Goal: Task Accomplishment & Management: Manage account settings

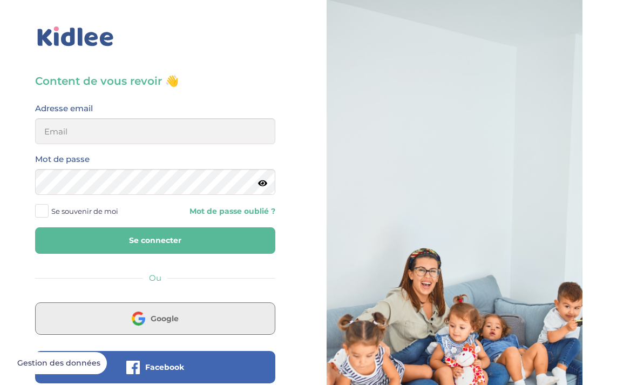
click at [167, 326] on button "Google" at bounding box center [155, 318] width 240 height 32
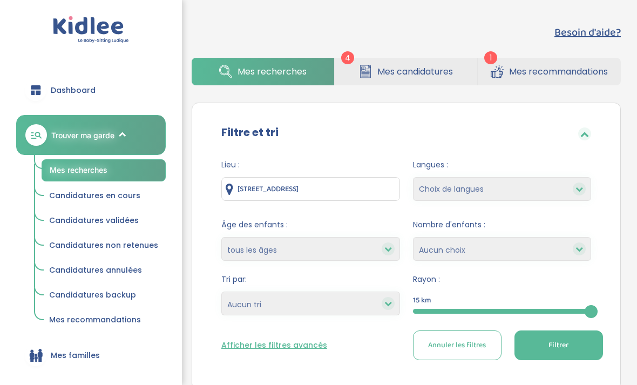
click at [529, 70] on span "Mes recommandations" at bounding box center [558, 72] width 99 height 14
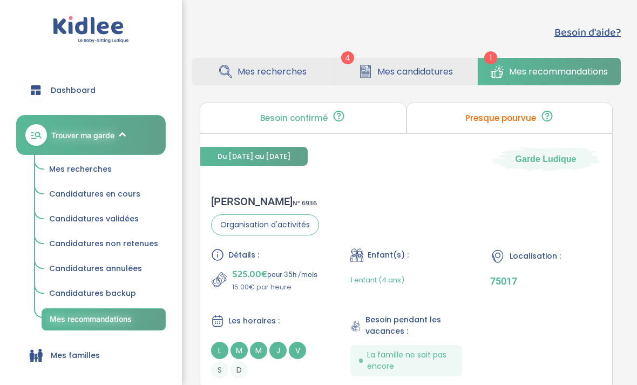
scroll to position [2, 0]
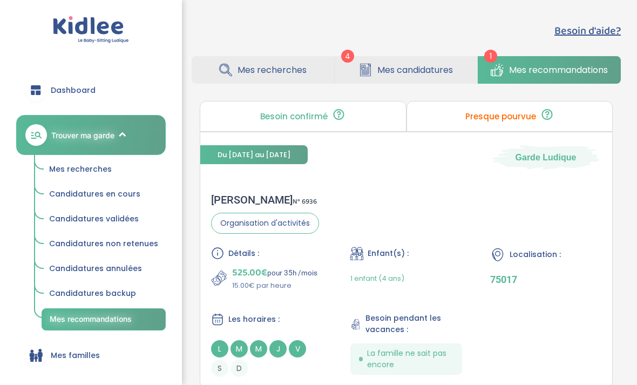
click at [394, 79] on link "Mes candidatures" at bounding box center [406, 70] width 143 height 28
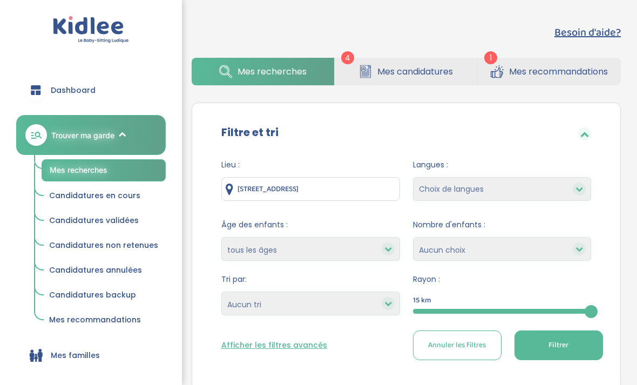
click at [290, 76] on span "Mes recherches" at bounding box center [272, 72] width 69 height 14
click at [294, 76] on span "Mes recherches" at bounding box center [272, 72] width 69 height 14
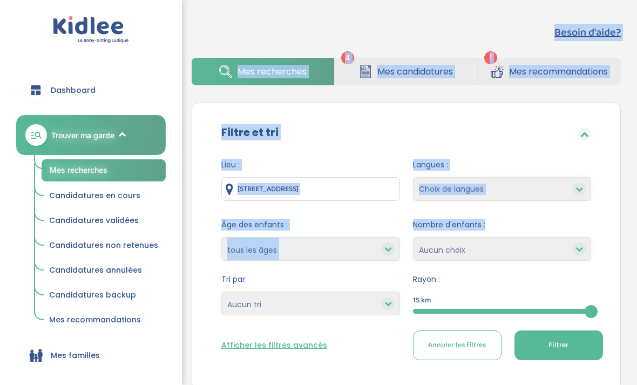
drag, startPoint x: 637, startPoint y: 180, endPoint x: 622, endPoint y: -57, distance: 237.6
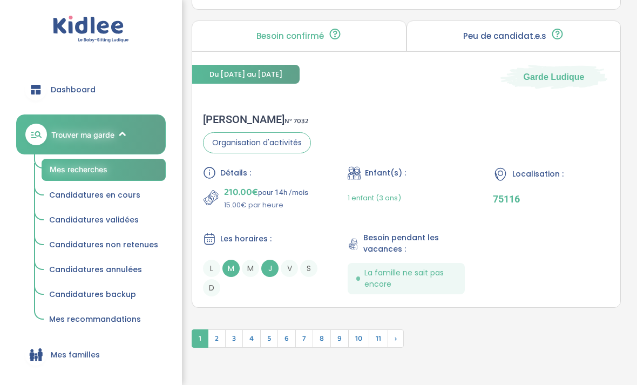
scroll to position [3277, 0]
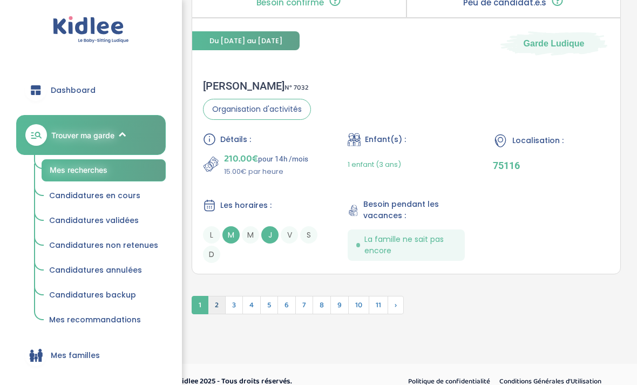
click at [213, 314] on span "2" at bounding box center [217, 305] width 18 height 18
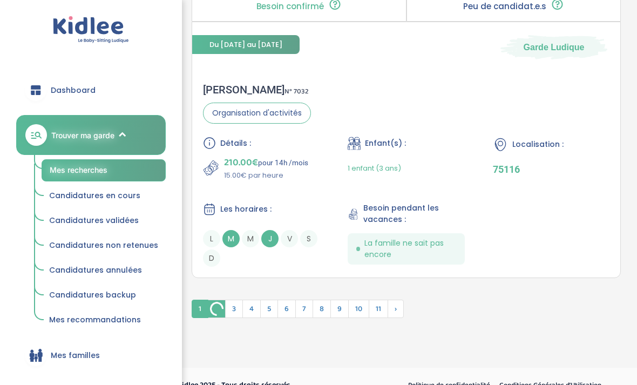
scroll to position [3114, 0]
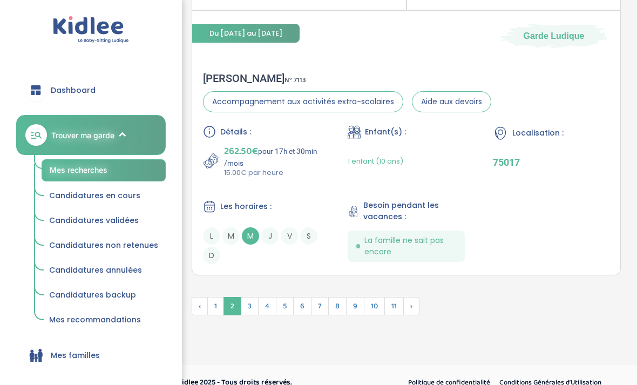
drag, startPoint x: 637, startPoint y: 381, endPoint x: 625, endPoint y: 382, distance: 12.0
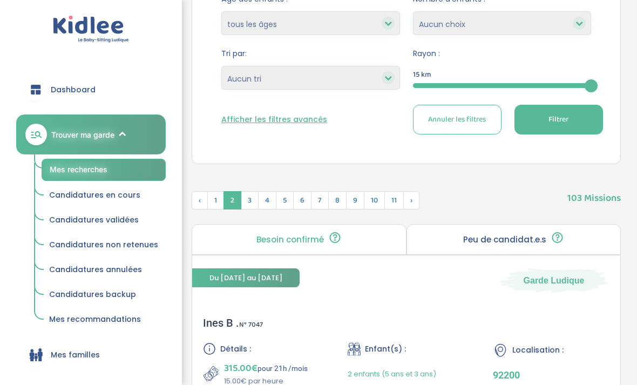
scroll to position [226, 0]
click at [255, 203] on span "3" at bounding box center [250, 200] width 18 height 18
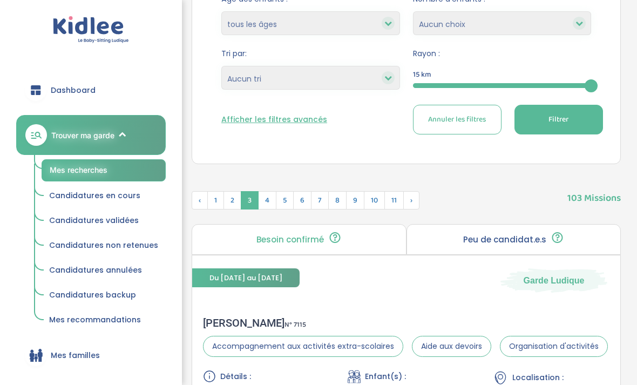
click at [257, 202] on span "3" at bounding box center [250, 200] width 18 height 18
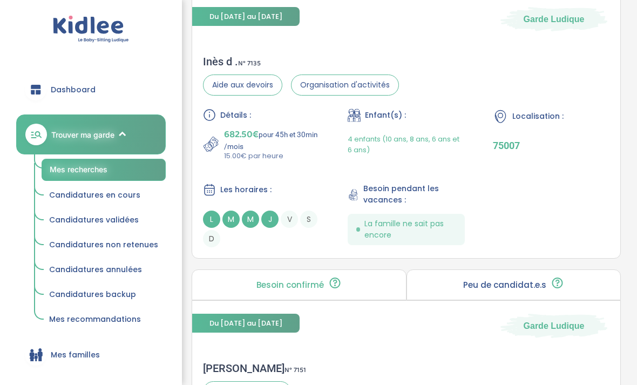
scroll to position [2340, 0]
click at [449, 146] on div "4 enfants (10 ans, 8 ans, 6 ans et 6 ans)" at bounding box center [406, 144] width 117 height 34
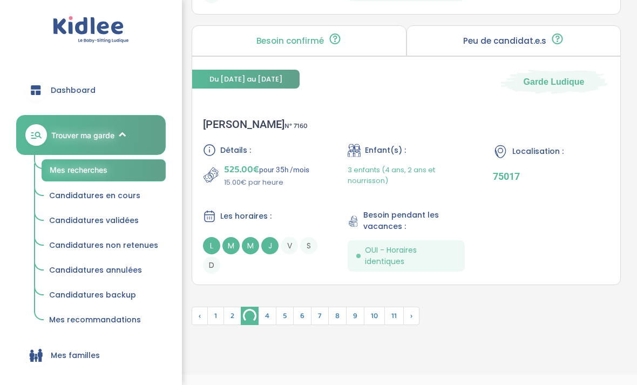
scroll to position [3202, 0]
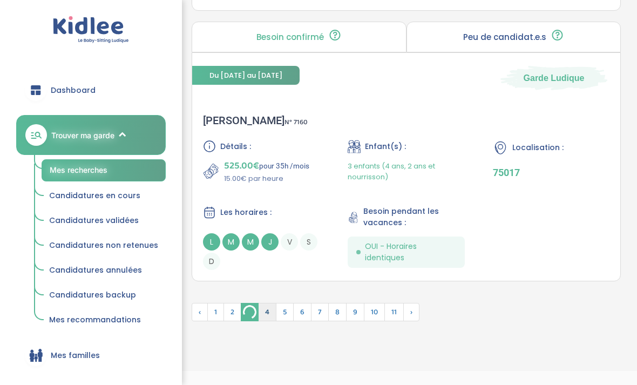
click at [266, 321] on span "4" at bounding box center [267, 312] width 18 height 18
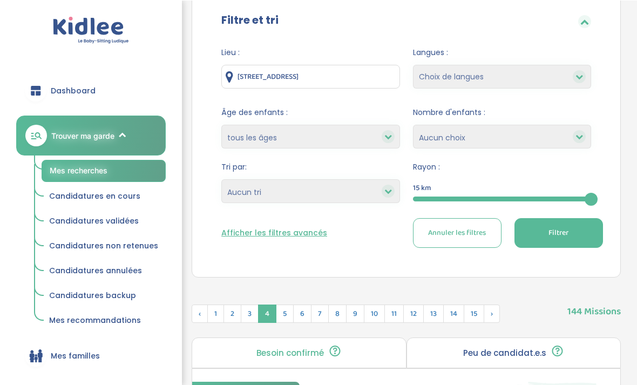
scroll to position [112, 0]
click at [285, 318] on span "5" at bounding box center [285, 314] width 18 height 18
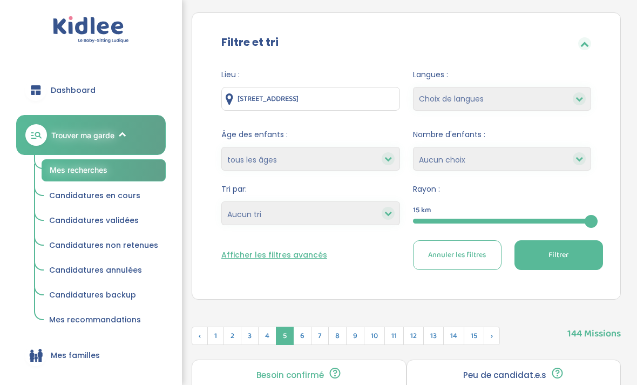
scroll to position [0, 0]
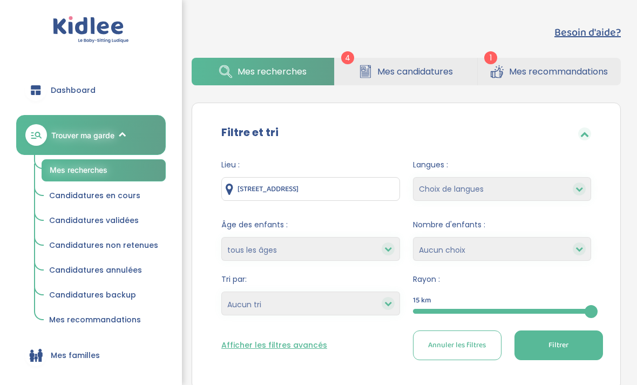
click at [447, 72] on span "Mes candidatures" at bounding box center [416, 72] width 76 height 14
click at [445, 77] on span "Mes candidatures" at bounding box center [416, 72] width 76 height 14
click at [449, 72] on span "Mes candidatures" at bounding box center [416, 72] width 76 height 14
click at [459, 74] on link "Mes candidatures" at bounding box center [406, 72] width 143 height 28
click at [65, 290] on span "Candidatures backup" at bounding box center [92, 295] width 87 height 11
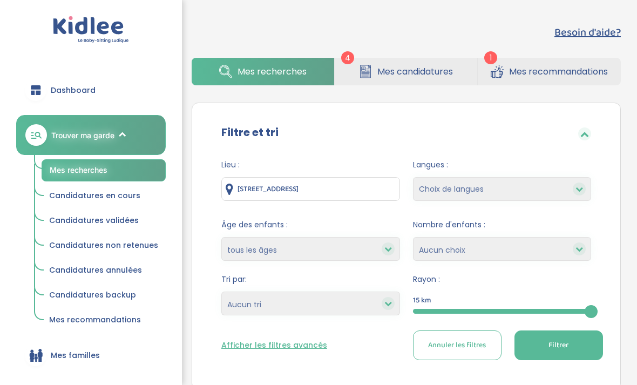
click at [65, 293] on span "Candidatures backup" at bounding box center [92, 295] width 87 height 11
click at [60, 299] on link "Candidatures backup" at bounding box center [104, 295] width 124 height 21
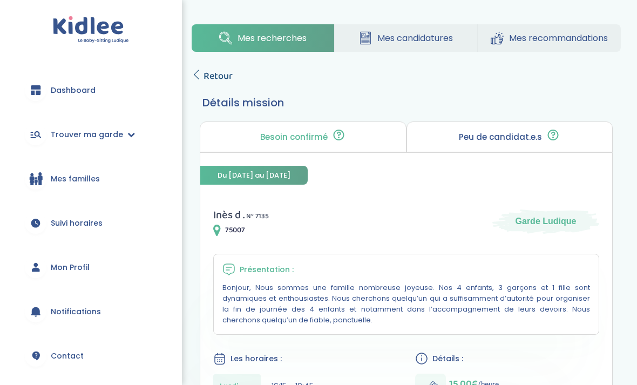
click at [220, 69] on span "Retour" at bounding box center [218, 76] width 29 height 15
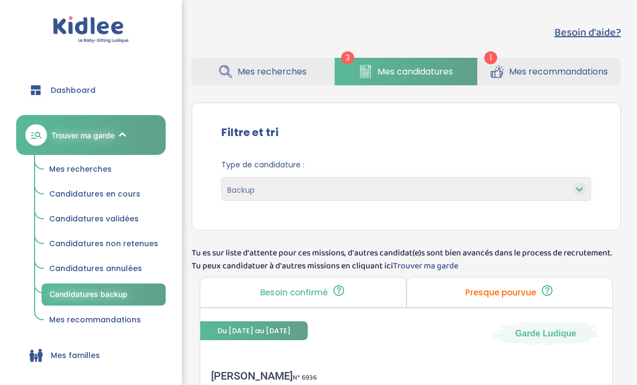
select select "backup"
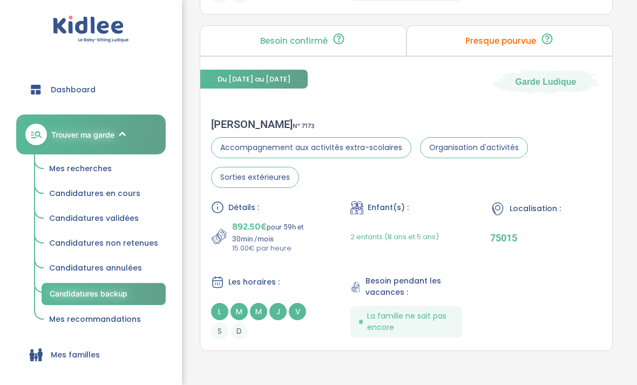
scroll to position [849, 0]
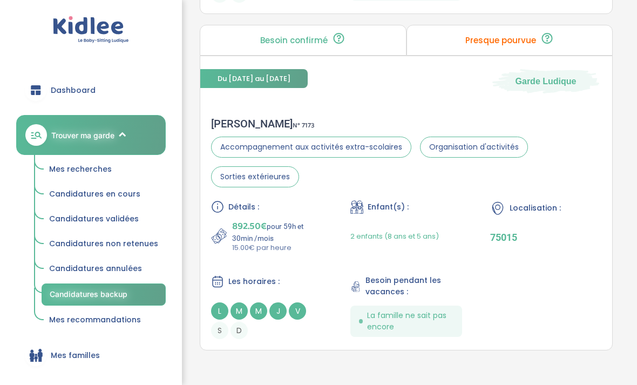
click at [71, 236] on link "Candidatures non retenues" at bounding box center [104, 244] width 124 height 21
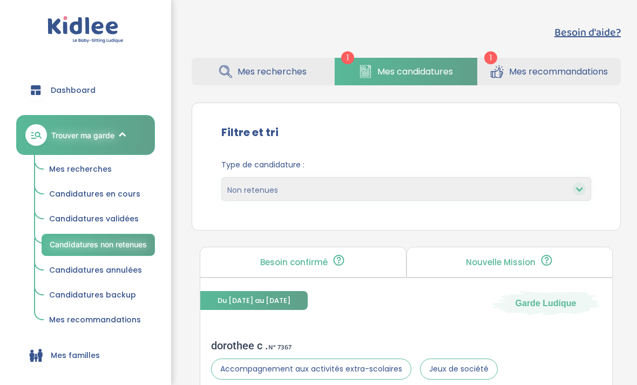
select select "declined"
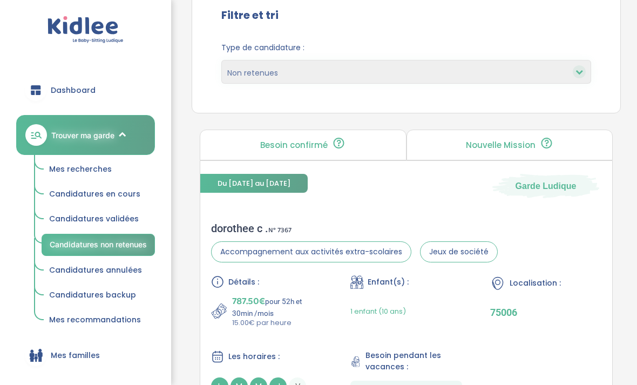
scroll to position [198, 0]
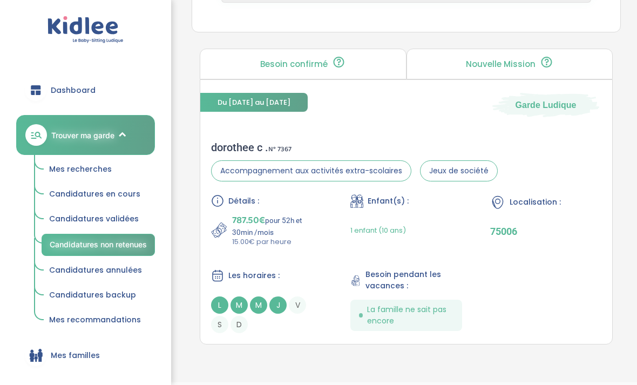
click at [71, 189] on span "Candidatures en cours" at bounding box center [94, 194] width 91 height 11
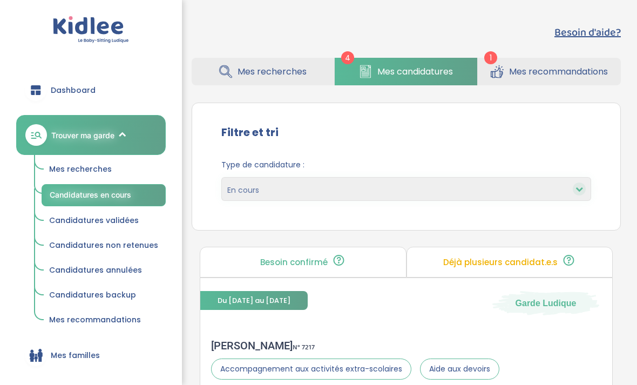
click at [73, 215] on span "Candidatures validées" at bounding box center [94, 220] width 90 height 11
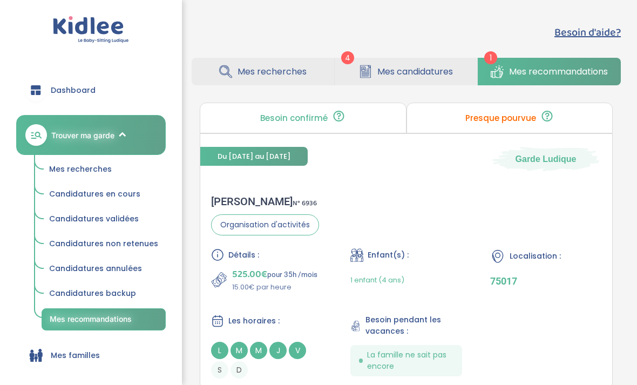
click at [411, 72] on span "Mes candidatures" at bounding box center [416, 72] width 76 height 14
click at [428, 77] on span "Mes candidatures" at bounding box center [416, 72] width 76 height 14
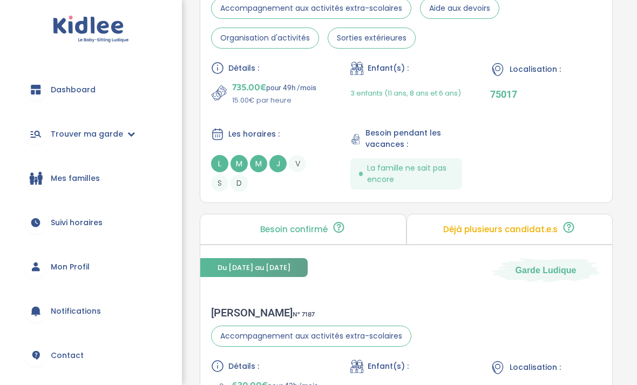
scroll to position [359, 0]
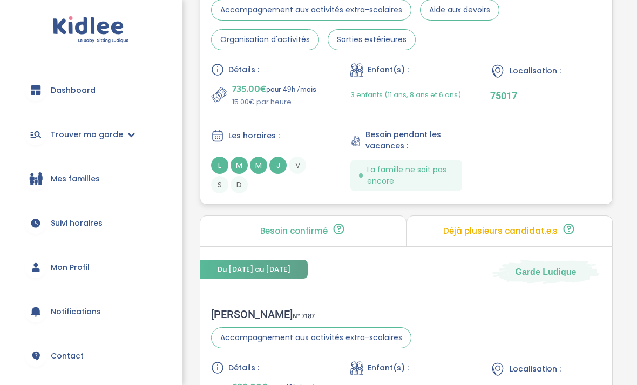
click at [417, 96] on span "3 enfants (11 ans, 8 ans et 6 ans)" at bounding box center [406, 95] width 111 height 10
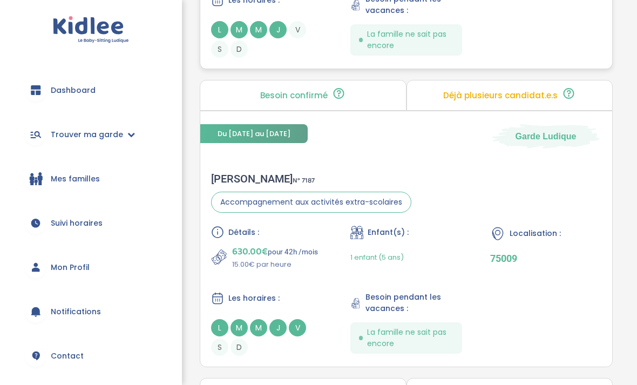
scroll to position [500, 0]
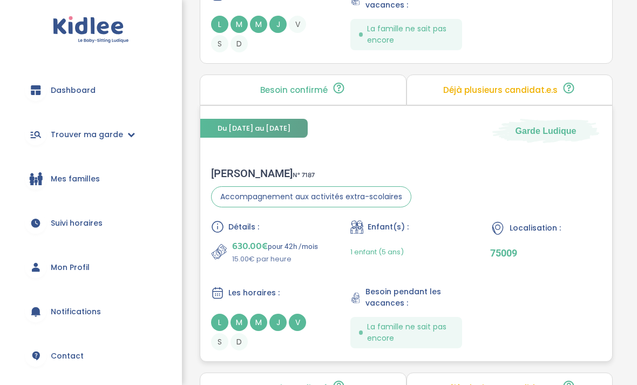
click at [426, 261] on div "1 enfant (5 ans)" at bounding box center [406, 251] width 111 height 25
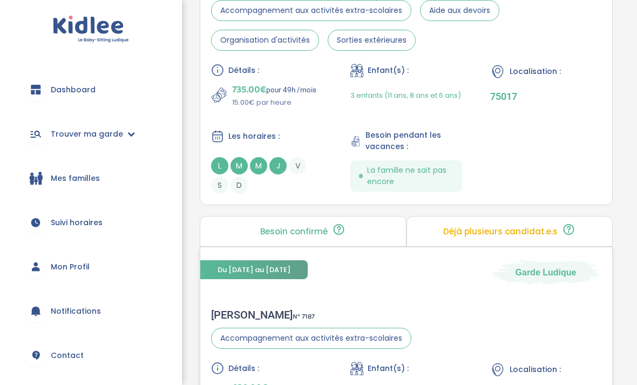
scroll to position [358, 0]
click at [492, 130] on div "Détails : 735.00€ pour 49h /mois 15.00€ par heure Enfant(s) : 3 enfants (11 ans…" at bounding box center [406, 129] width 391 height 130
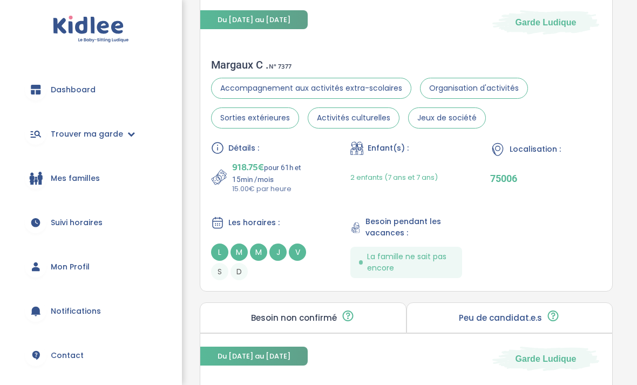
scroll to position [907, 0]
click at [432, 183] on span "2 enfants (7 ans et 7 ans)" at bounding box center [395, 177] width 88 height 10
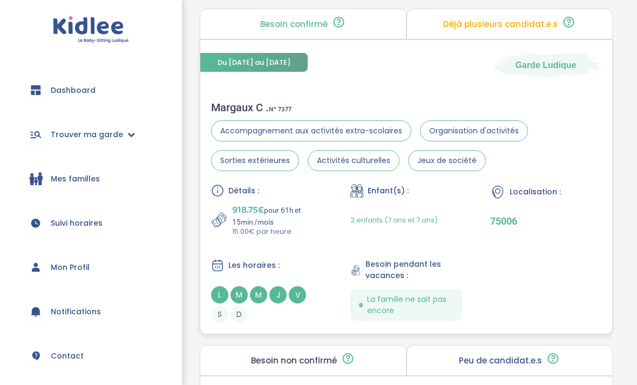
scroll to position [861, 0]
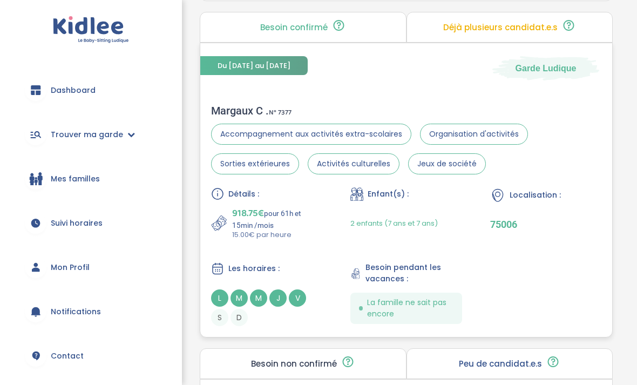
click at [309, 230] on p "918.75€ pour 61h et 15min /mois" at bounding box center [277, 218] width 90 height 24
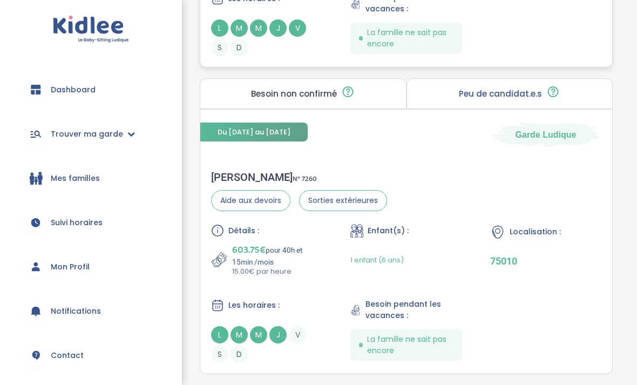
scroll to position [1166, 0]
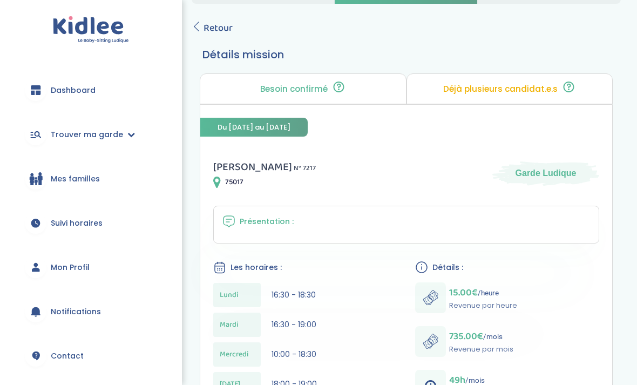
scroll to position [48, 0]
click at [210, 22] on span "Retour" at bounding box center [218, 28] width 29 height 15
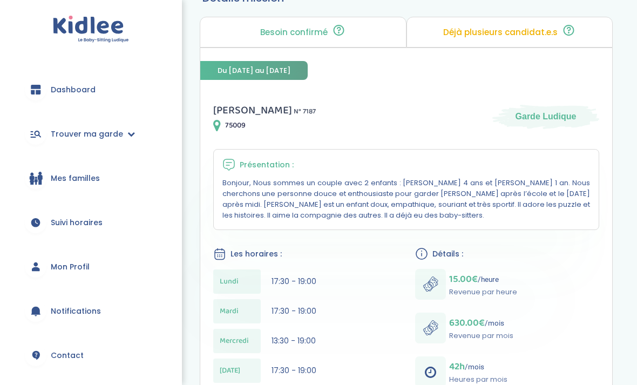
scroll to position [25, 0]
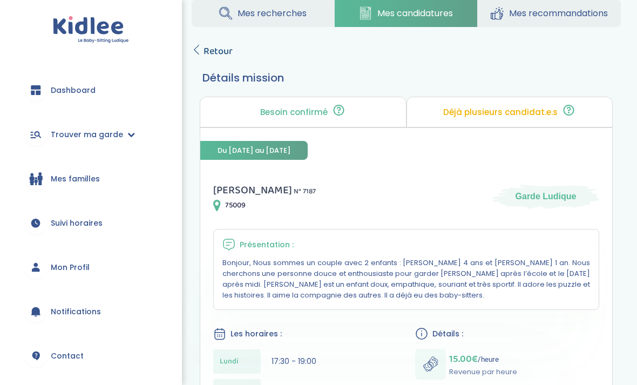
click at [206, 50] on span "Retour" at bounding box center [218, 51] width 29 height 15
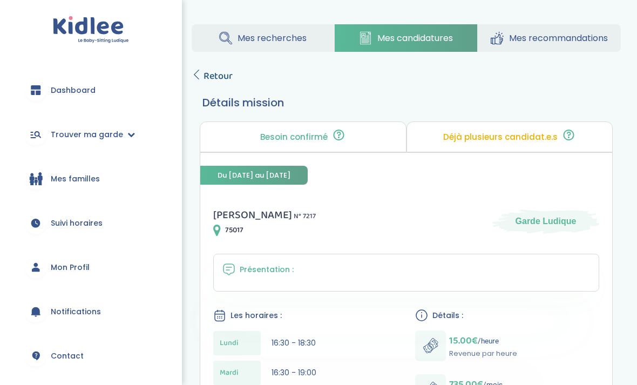
click at [215, 82] on span "Retour" at bounding box center [218, 76] width 29 height 15
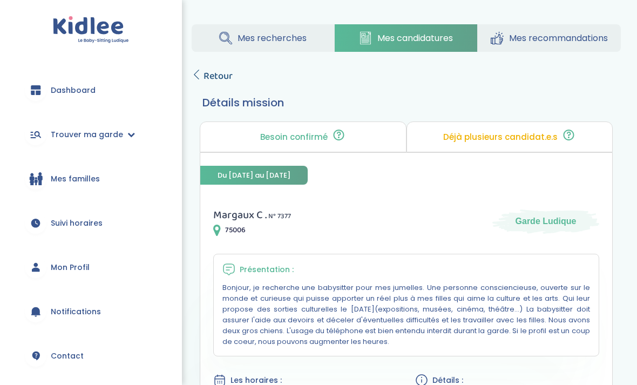
click at [202, 74] on link "Retour" at bounding box center [212, 76] width 41 height 15
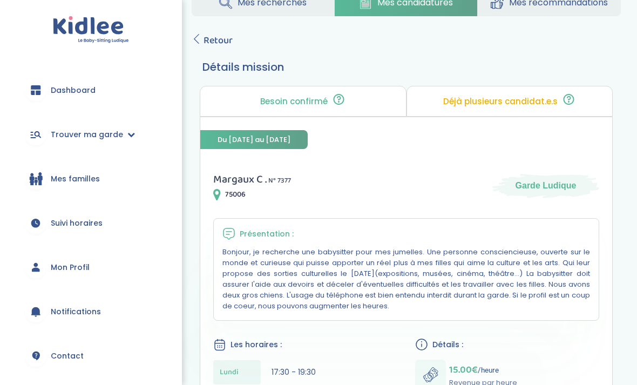
scroll to position [11, 0]
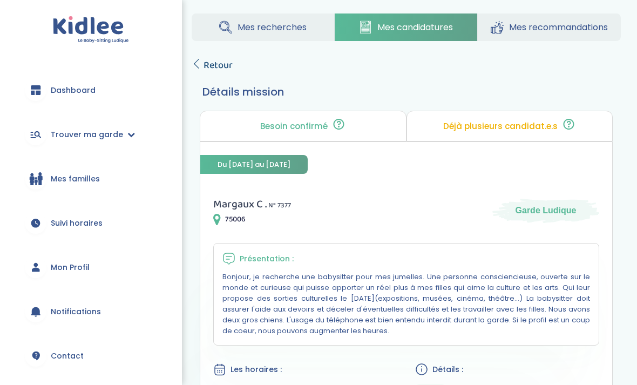
click at [204, 63] on span "Retour" at bounding box center [218, 65] width 29 height 15
